Goal: Task Accomplishment & Management: Manage account settings

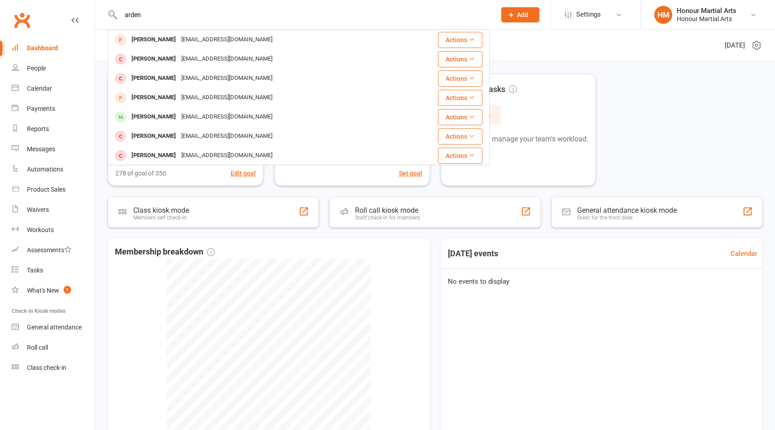
type input "arden"
click at [541, 65] on div "Active members 278 +9 Past week 278 of goal of 350 Edit goal Prospects 655 +27 …" at bounding box center [435, 283] width 680 height 444
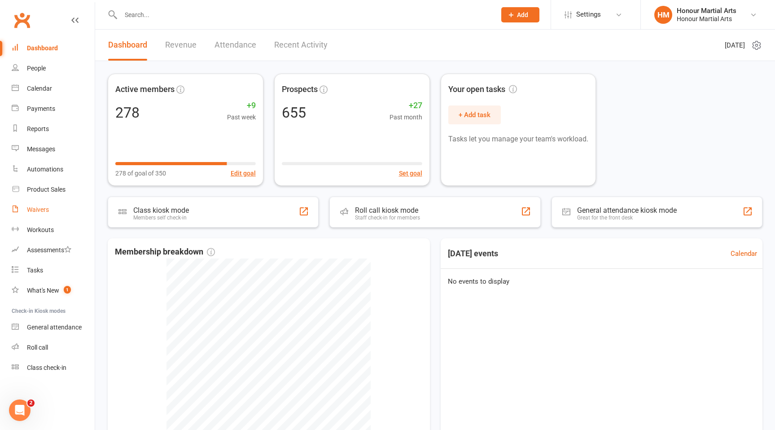
click at [54, 213] on link "Waivers" at bounding box center [53, 210] width 83 height 20
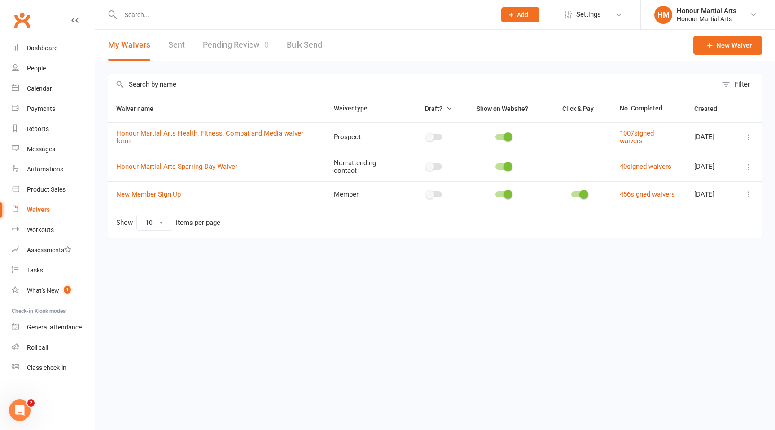
click at [748, 198] on icon at bounding box center [748, 194] width 9 height 9
click at [594, 276] on html "Prospect Member Non-attending contact Class / event Appointment Task Membership…" at bounding box center [387, 138] width 775 height 276
click at [147, 18] on input "text" at bounding box center [304, 15] width 372 height 13
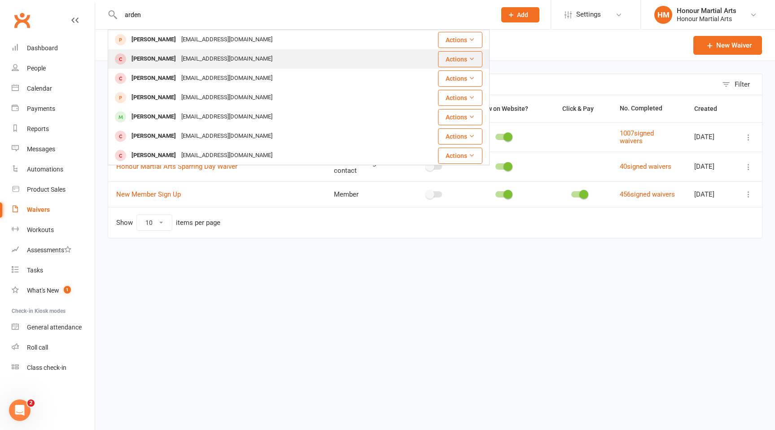
type input "arden"
click at [253, 62] on div "[PERSON_NAME] [PERSON_NAME][EMAIL_ADDRESS][DOMAIN_NAME]" at bounding box center [267, 59] width 316 height 18
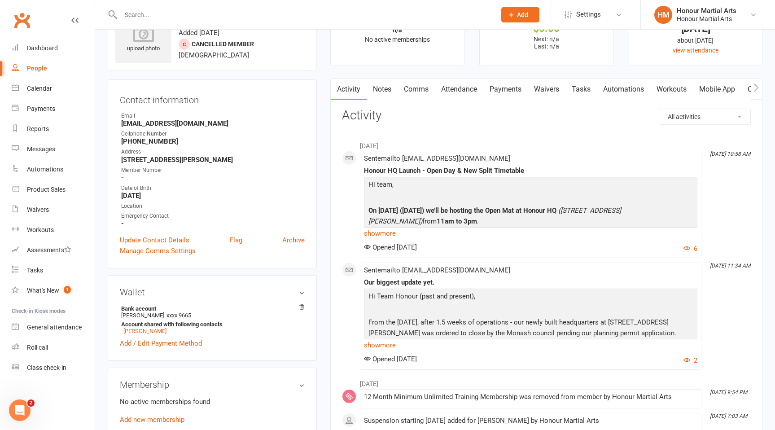
scroll to position [31, 0]
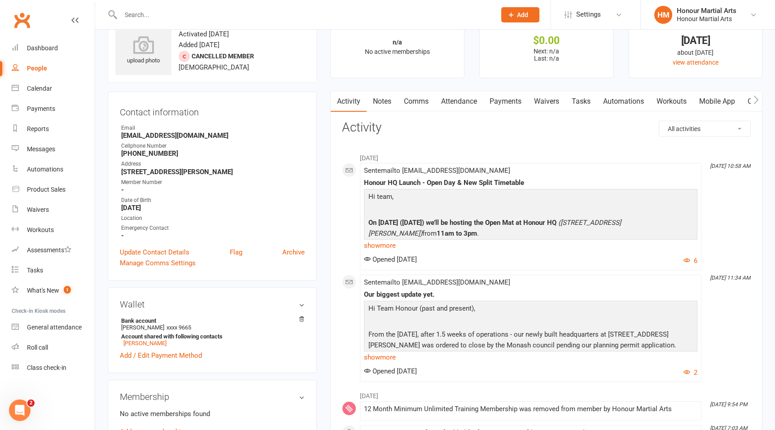
click at [503, 104] on link "Payments" at bounding box center [505, 101] width 44 height 21
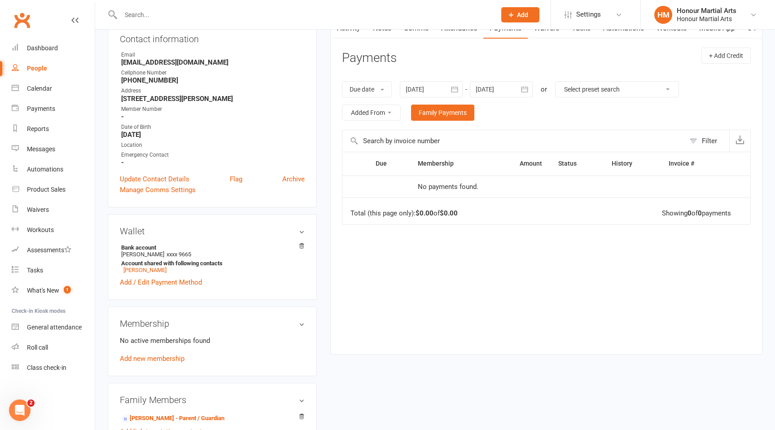
scroll to position [105, 0]
click at [299, 324] on h3 "Membership" at bounding box center [212, 323] width 185 height 10
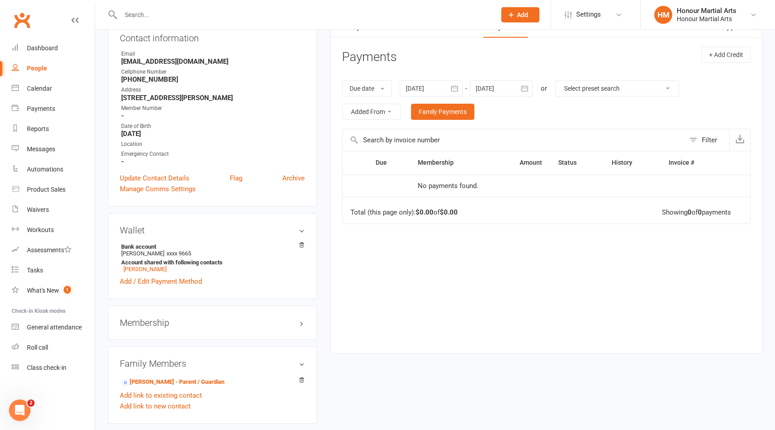
click at [299, 324] on h3 "Membership" at bounding box center [212, 323] width 185 height 10
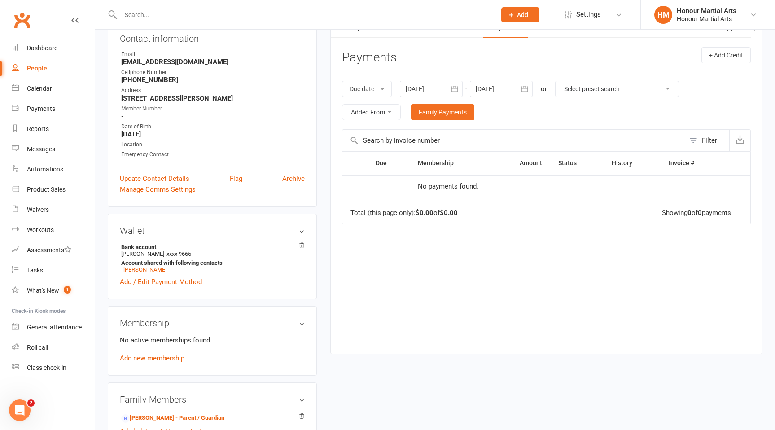
scroll to position [24, 0]
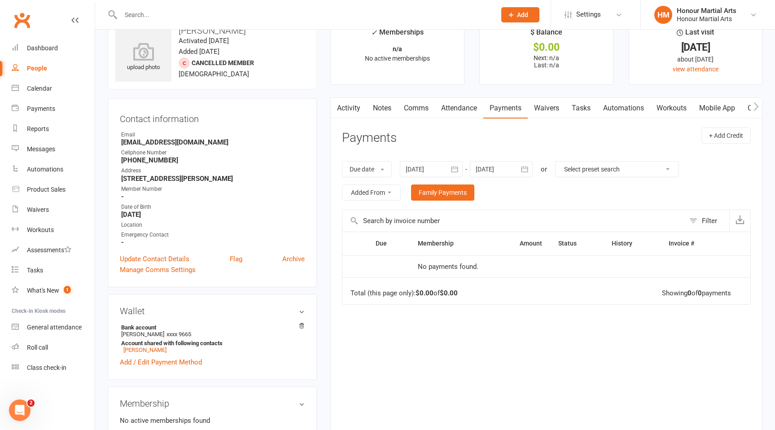
click at [719, 110] on link "Mobile App" at bounding box center [717, 108] width 48 height 21
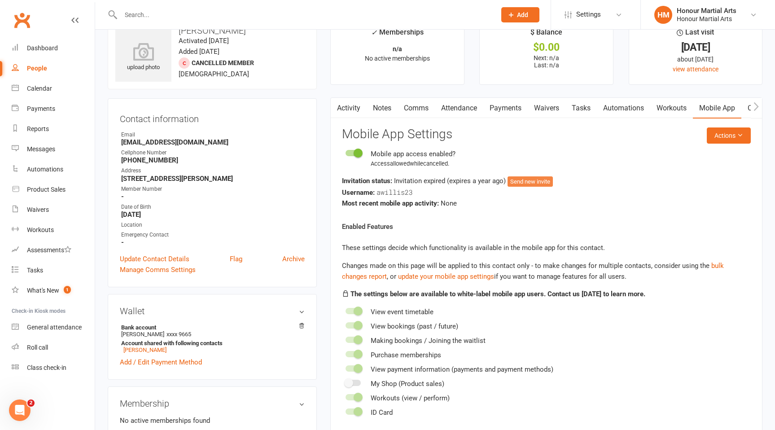
click at [525, 181] on button "Send new invite" at bounding box center [530, 181] width 45 height 11
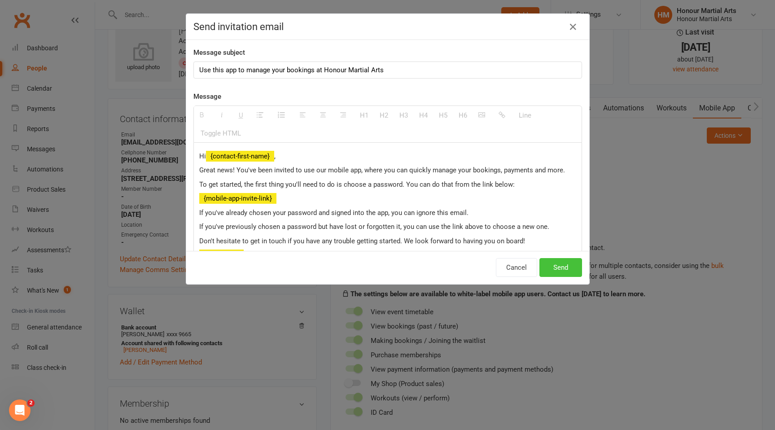
click at [552, 263] on button "Send" at bounding box center [561, 267] width 43 height 19
